Goal: Check status

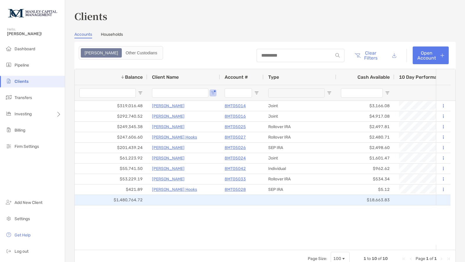
type input "*"
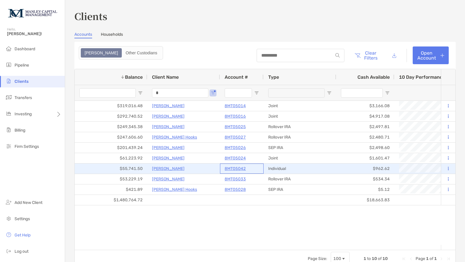
click at [233, 172] on div "8MT05042" at bounding box center [241, 169] width 34 height 10
click at [228, 168] on p "8MT05042" at bounding box center [234, 168] width 21 height 7
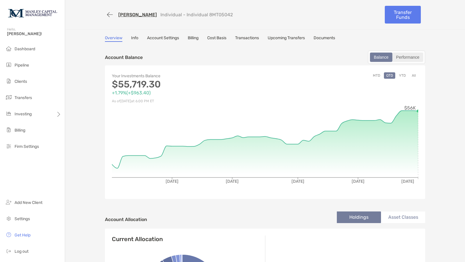
click at [410, 59] on div "Performance" at bounding box center [408, 57] width 30 height 8
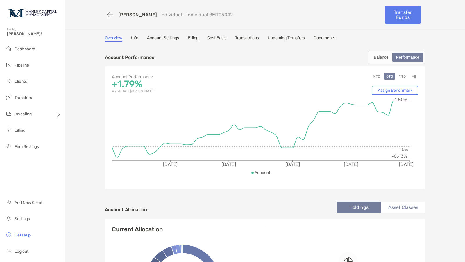
click at [370, 73] on button "MTD" at bounding box center [376, 76] width 12 height 6
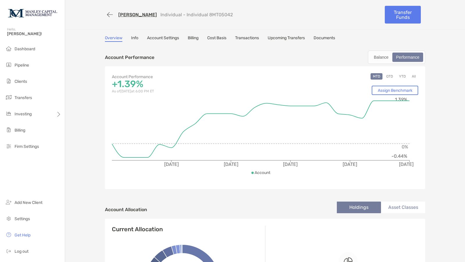
click at [401, 74] on button "YTD" at bounding box center [401, 76] width 11 height 6
